Goal: Check status: Check status

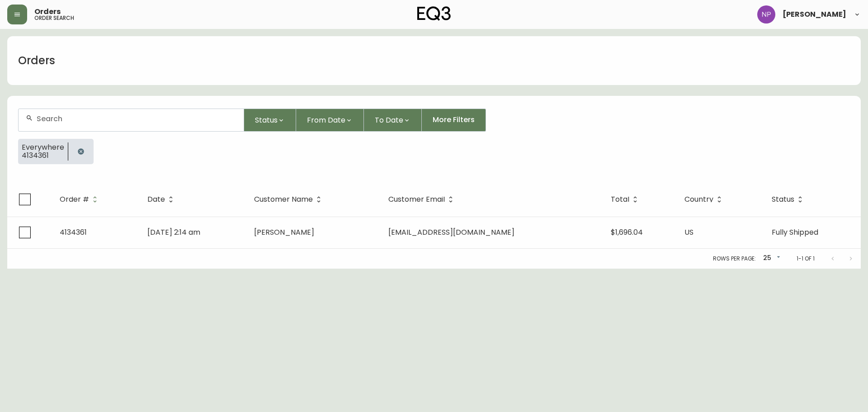
click at [147, 118] on input "text" at bounding box center [137, 118] width 200 height 9
type input "4134670"
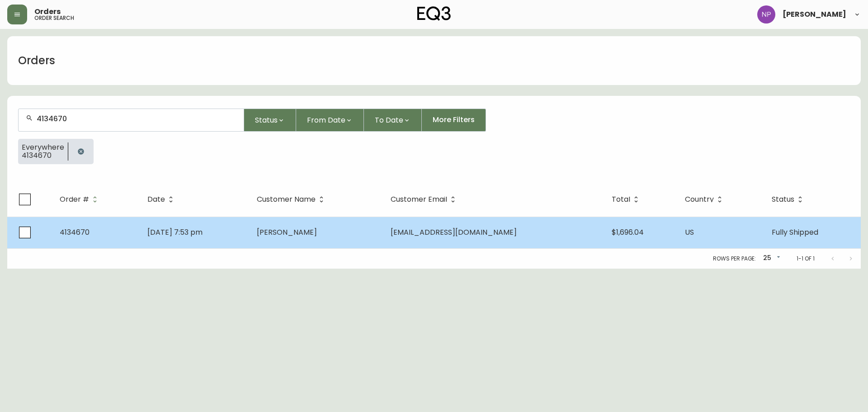
click at [250, 225] on td "[DATE] 7:53 pm" at bounding box center [194, 233] width 109 height 32
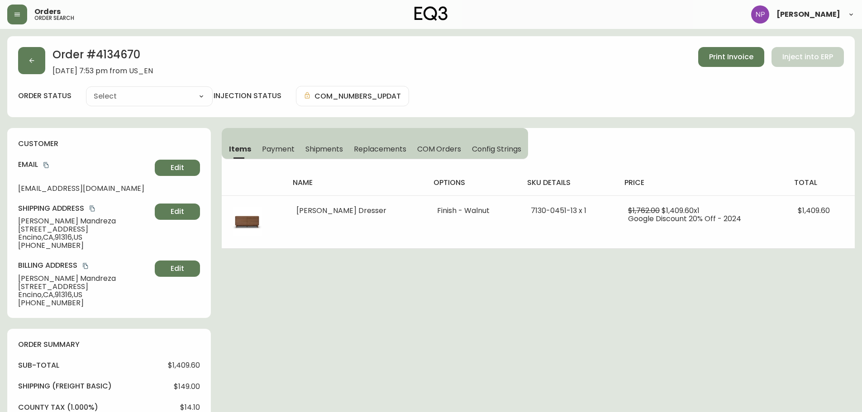
type input "Fully Shipped"
select select "FULLY_SHIPPED"
click at [43, 63] on button "button" at bounding box center [31, 60] width 27 height 27
